Goal: Transaction & Acquisition: Purchase product/service

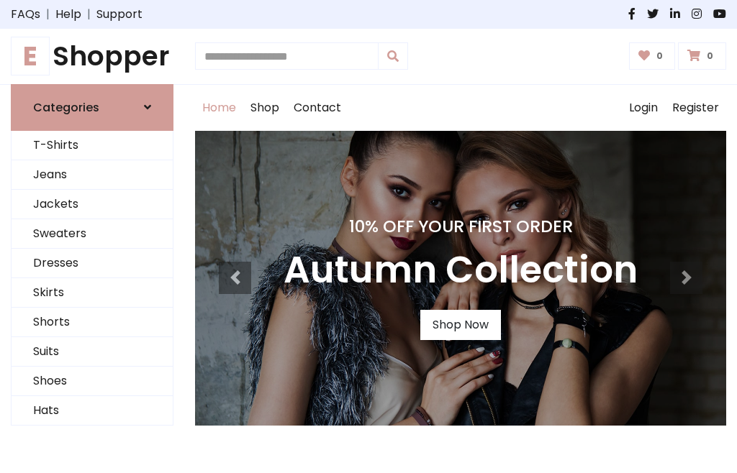
click at [368, 237] on h4 "10% Off Your First Order" at bounding box center [460, 227] width 354 height 20
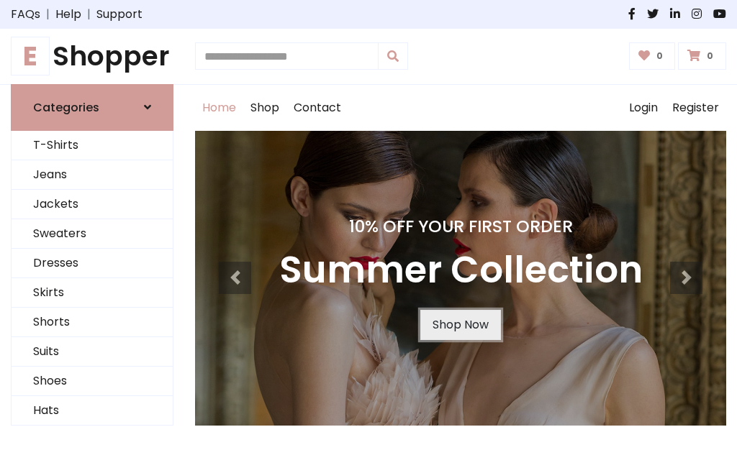
click at [460, 324] on link "Shop Now" at bounding box center [460, 325] width 81 height 30
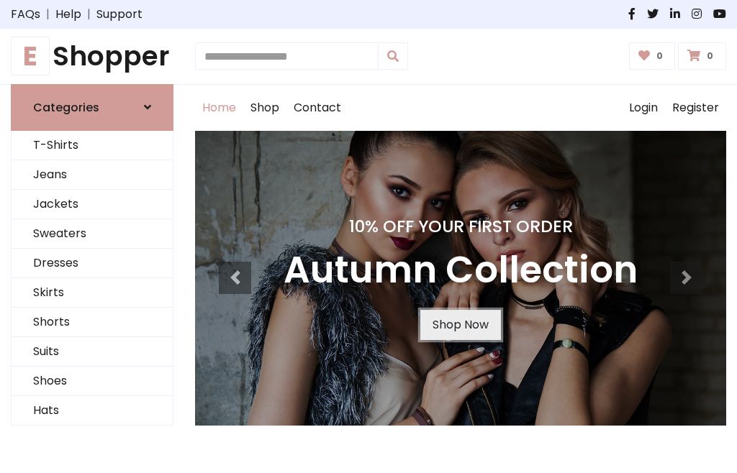
click at [460, 324] on link "Shop Now" at bounding box center [460, 325] width 81 height 30
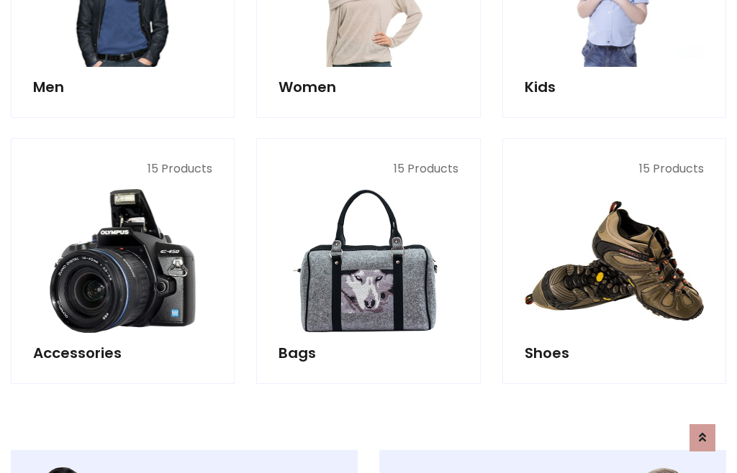
scroll to position [1434, 0]
